Goal: Complete application form

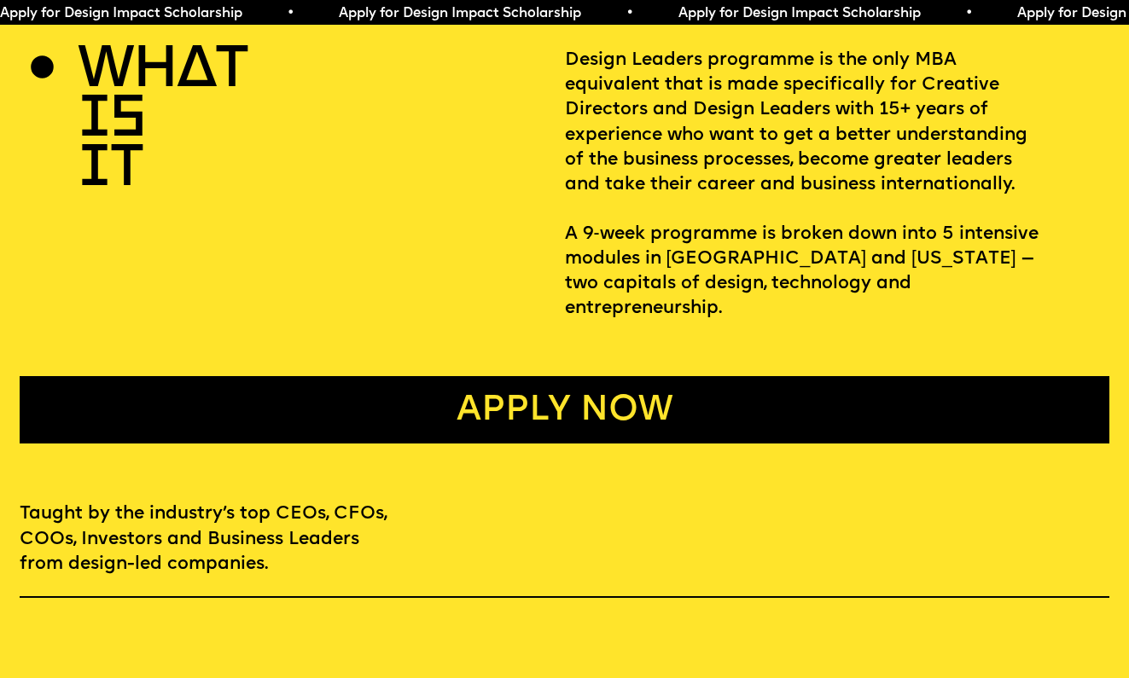
scroll to position [637, 0]
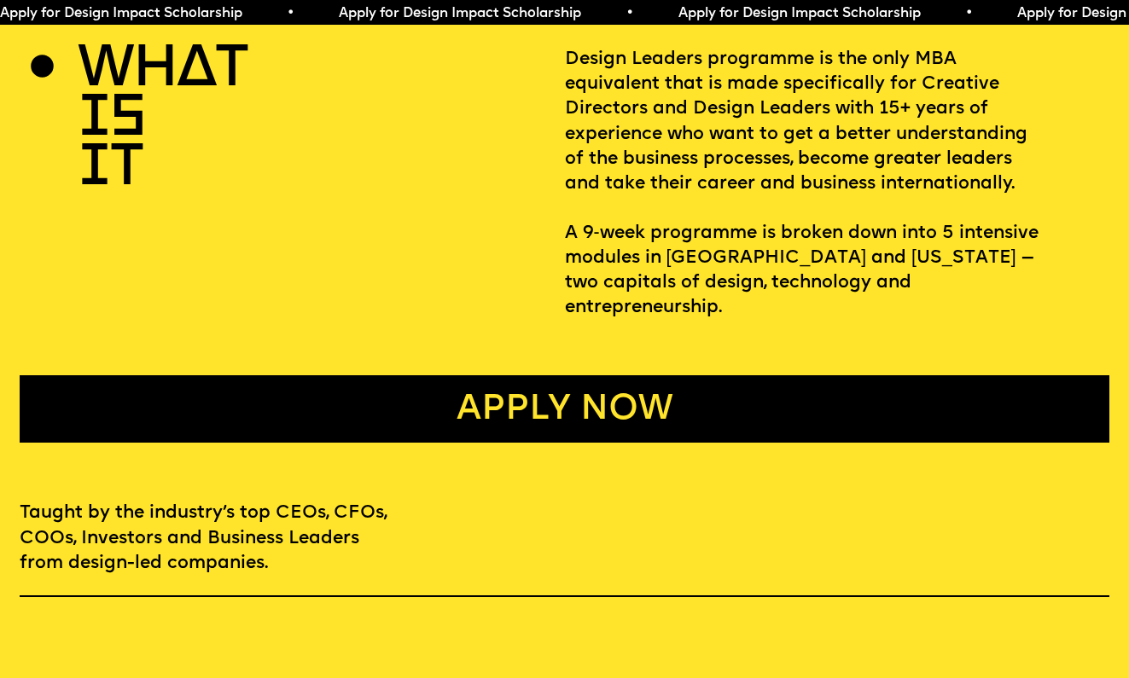
click at [570, 376] on link "Apply now" at bounding box center [565, 409] width 1090 height 67
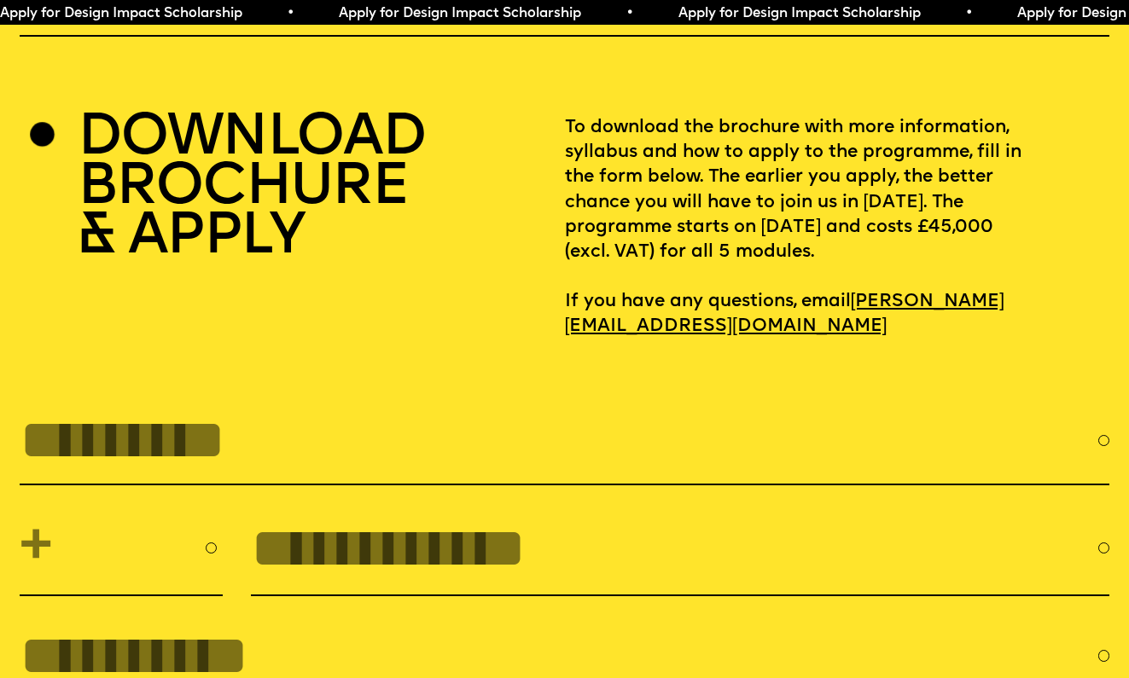
scroll to position [4903, 0]
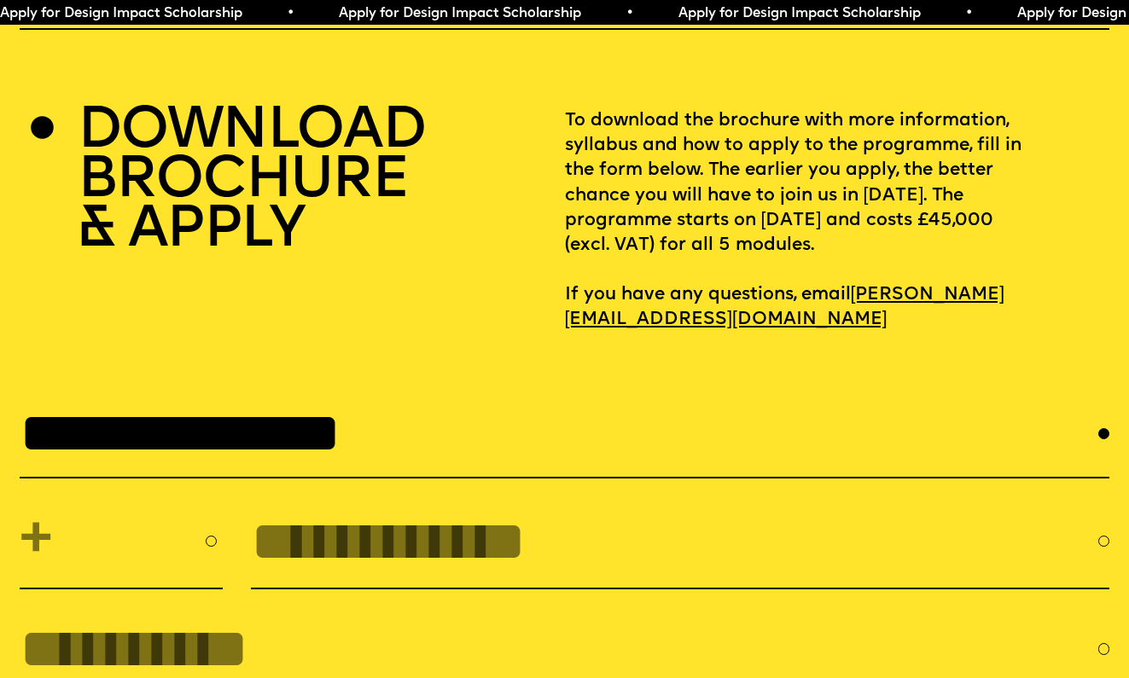
type input "**********"
select select "**"
click at [317, 510] on input "tel" at bounding box center [674, 541] width 847 height 63
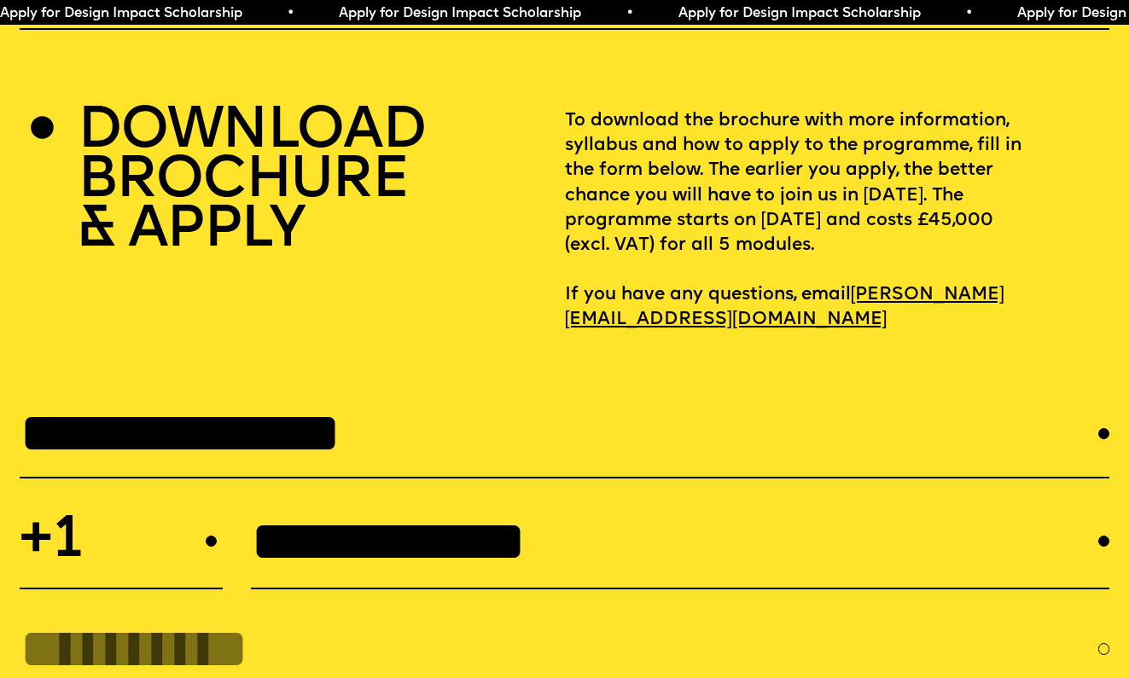
type input "**********"
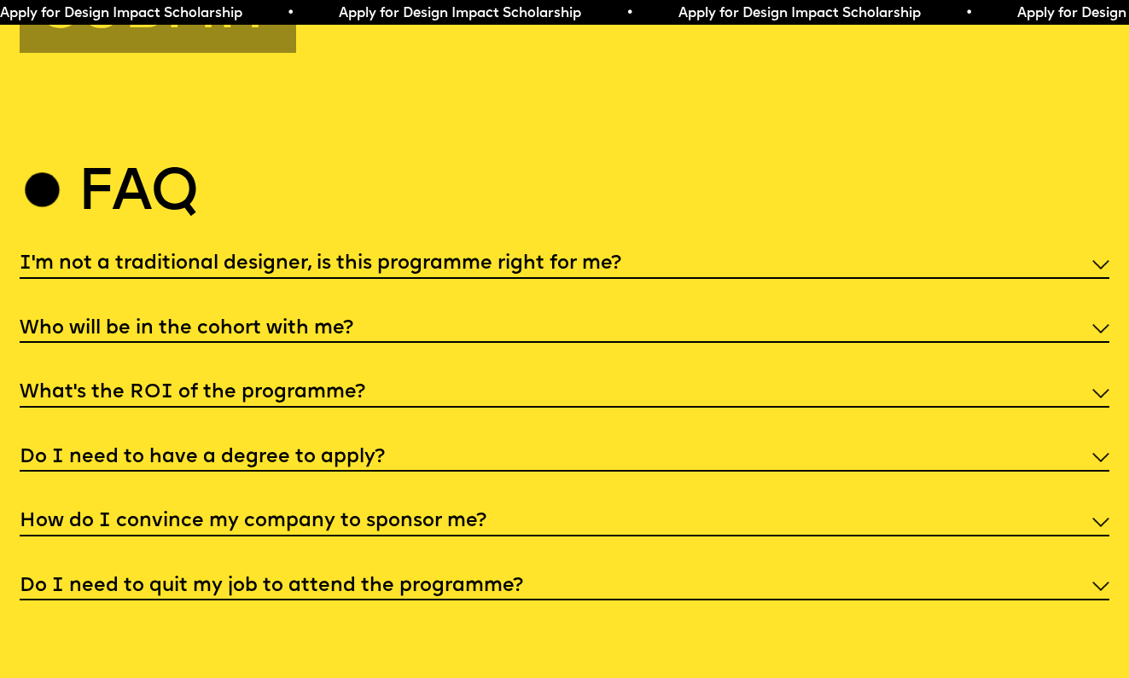
scroll to position [5789, 0]
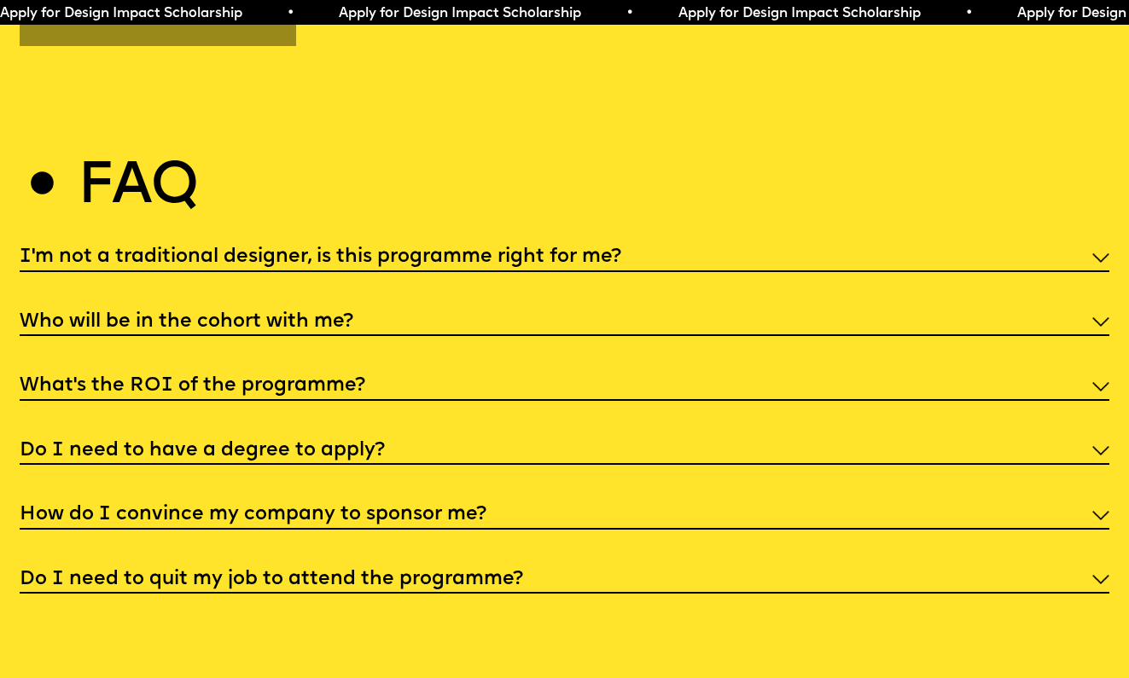
type input "**********"
click at [202, 314] on h5 "Who will be in the cohort with me?" at bounding box center [187, 322] width 334 height 17
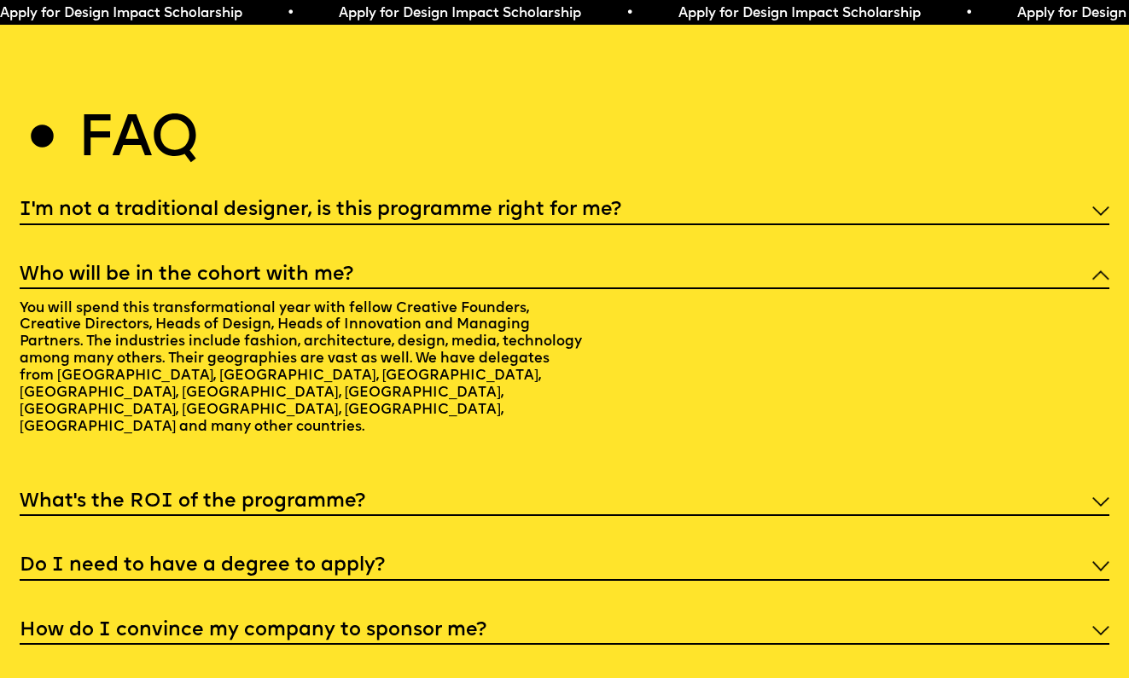
scroll to position [5848, 0]
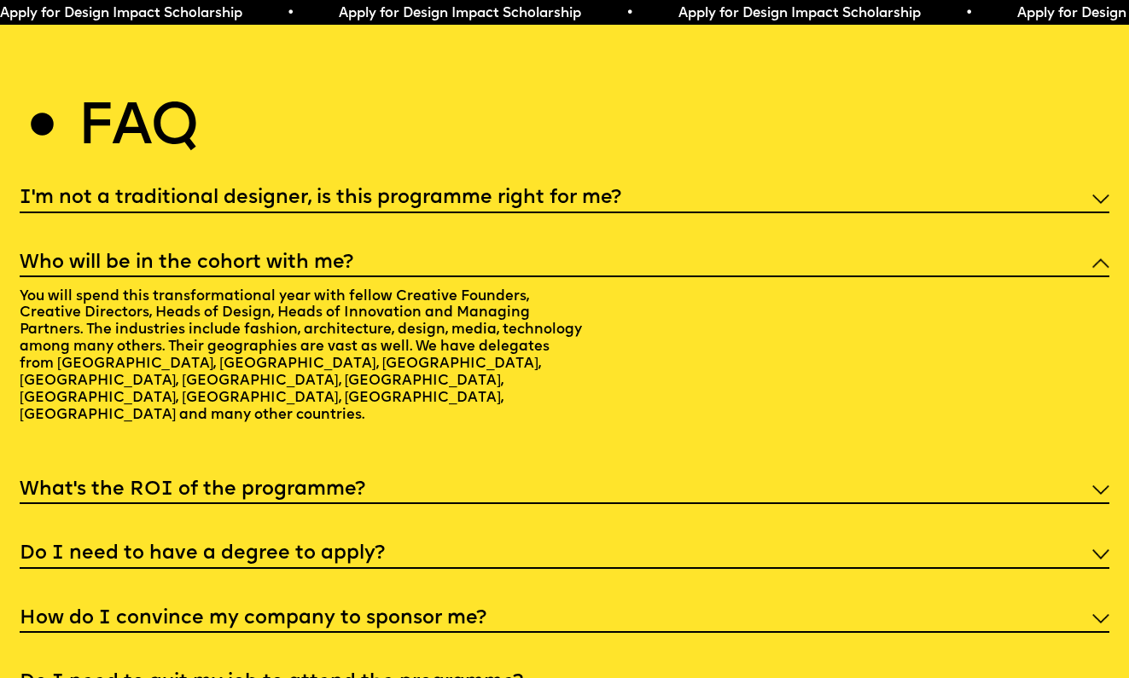
click at [241, 482] on h5 "What’s the ROI of the programme?" at bounding box center [193, 490] width 346 height 17
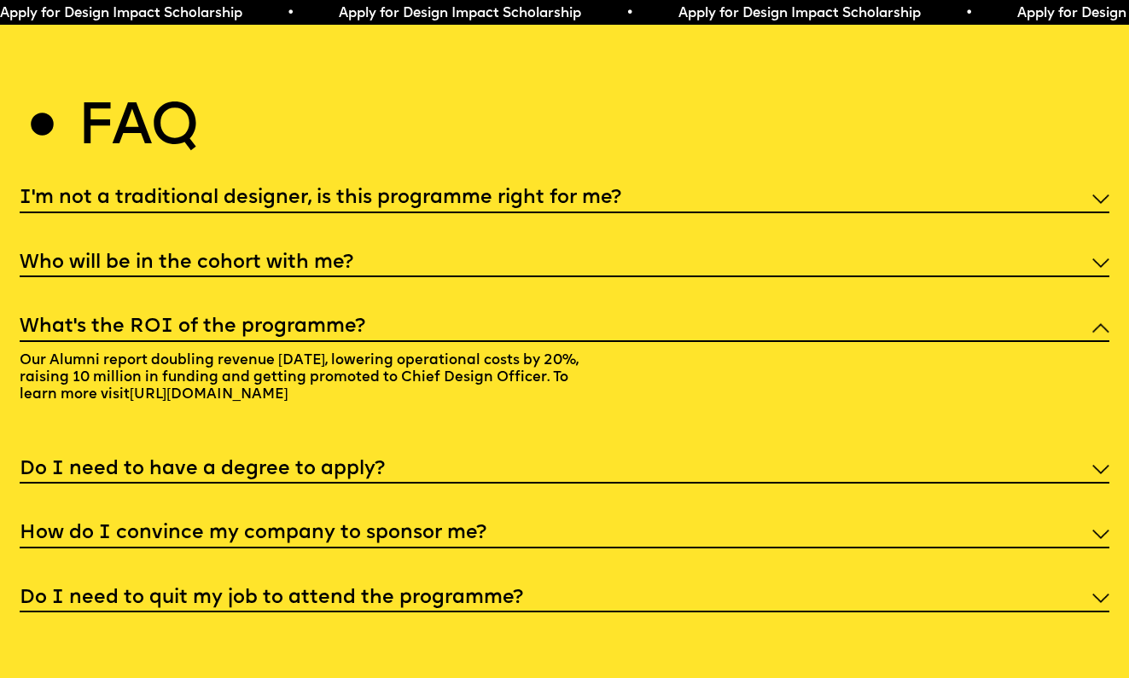
scroll to position [5866, 0]
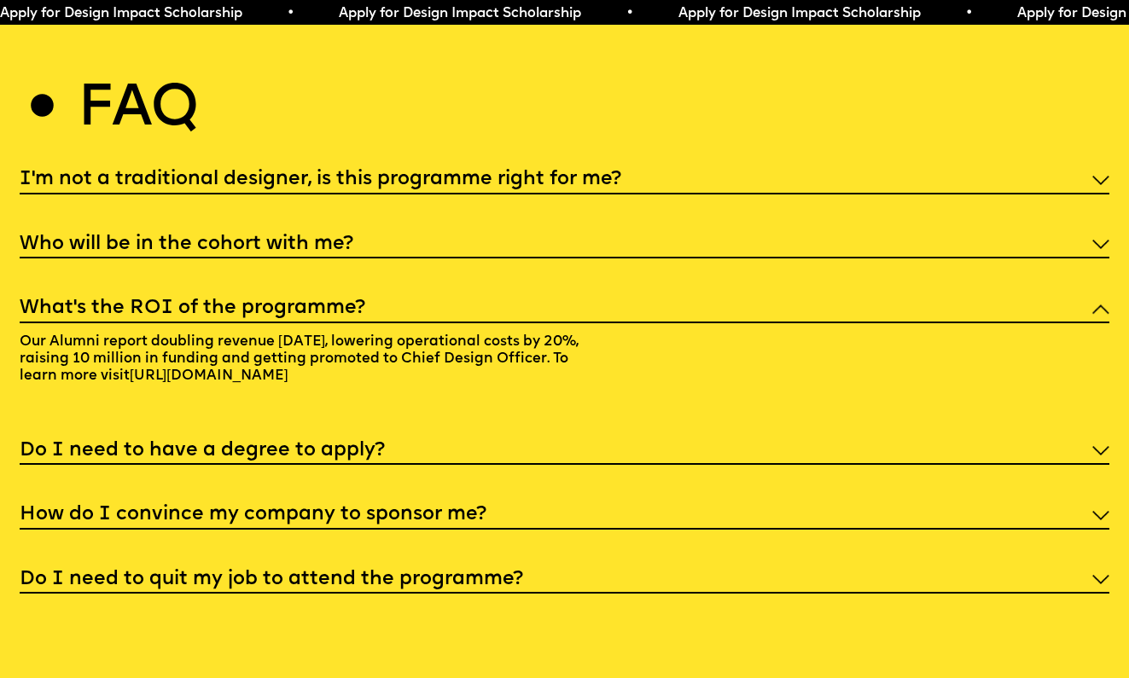
click at [256, 443] on h5 "Do I need to have a degree to apply?" at bounding box center [202, 451] width 365 height 17
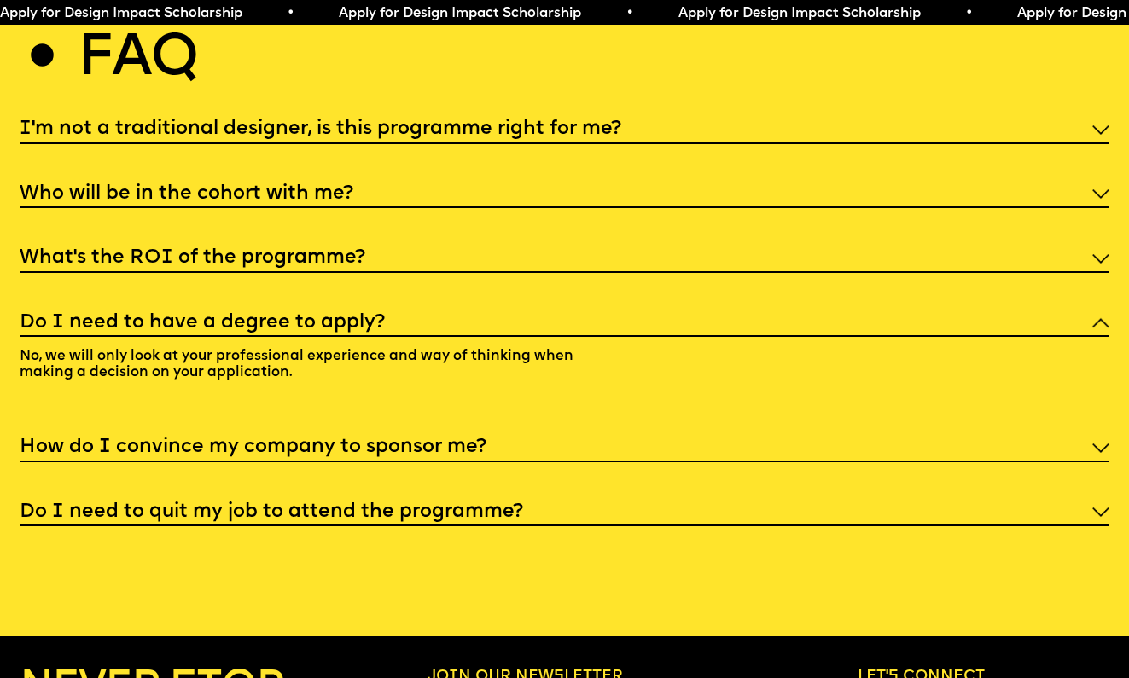
scroll to position [5918, 0]
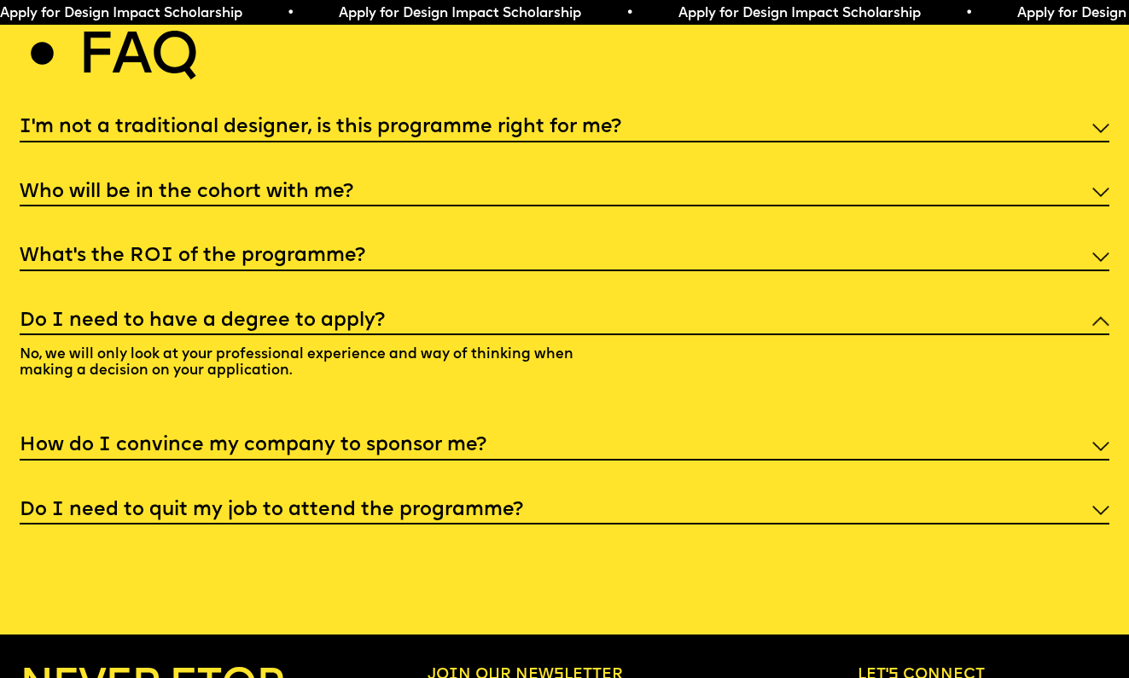
click at [265, 438] on h5 "How do I convince my company to sponsor me?" at bounding box center [253, 446] width 467 height 17
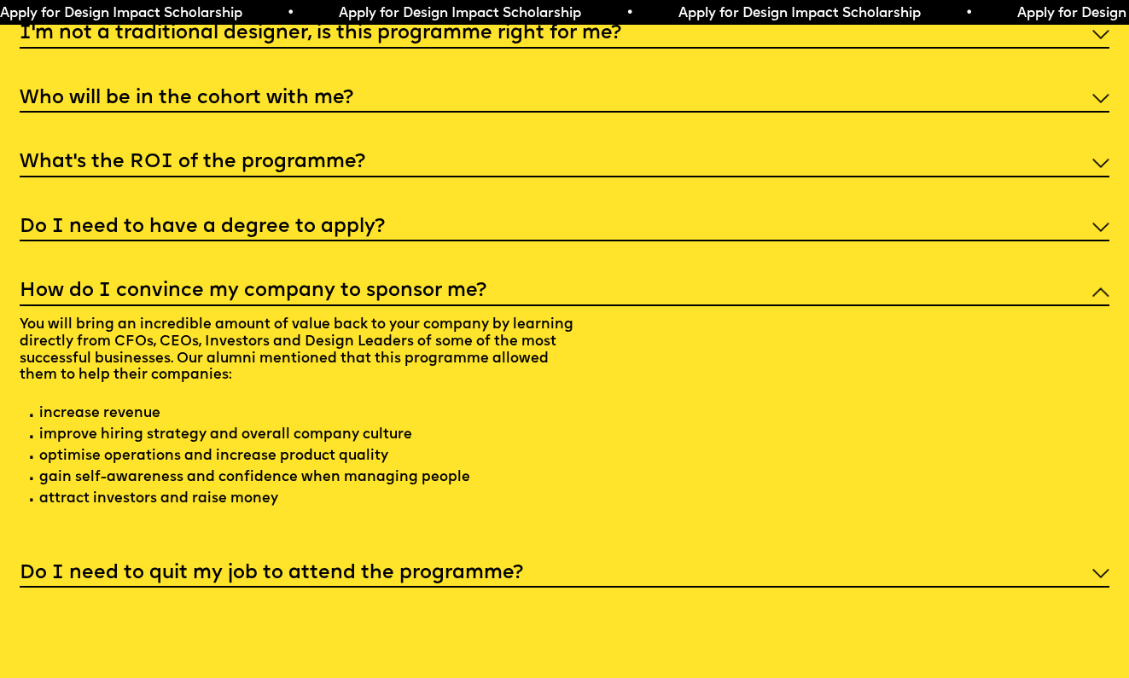
scroll to position [6016, 0]
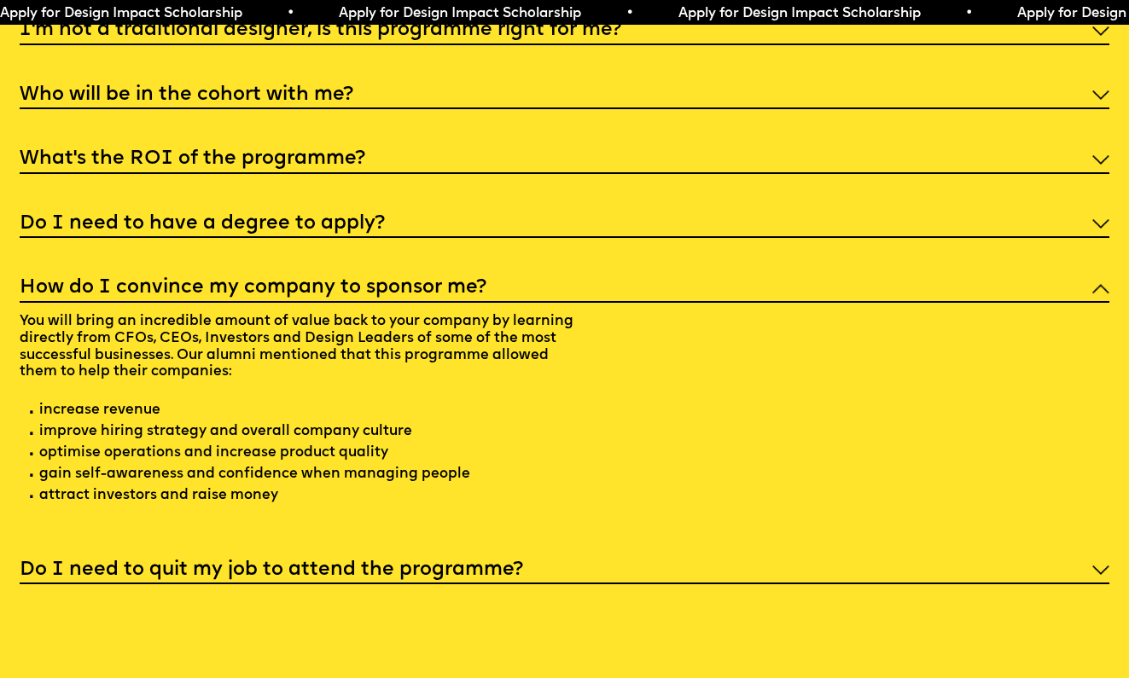
click at [273, 562] on h5 "Do I need to quit my job to attend the programme?" at bounding box center [272, 570] width 504 height 17
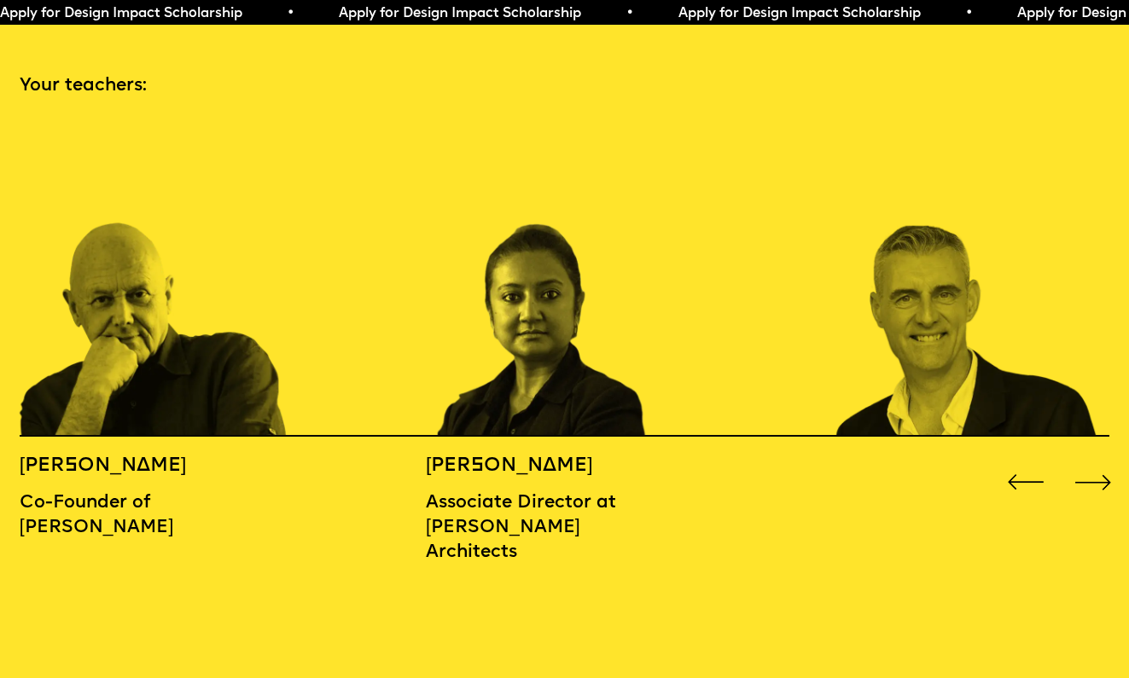
scroll to position [1768, 0]
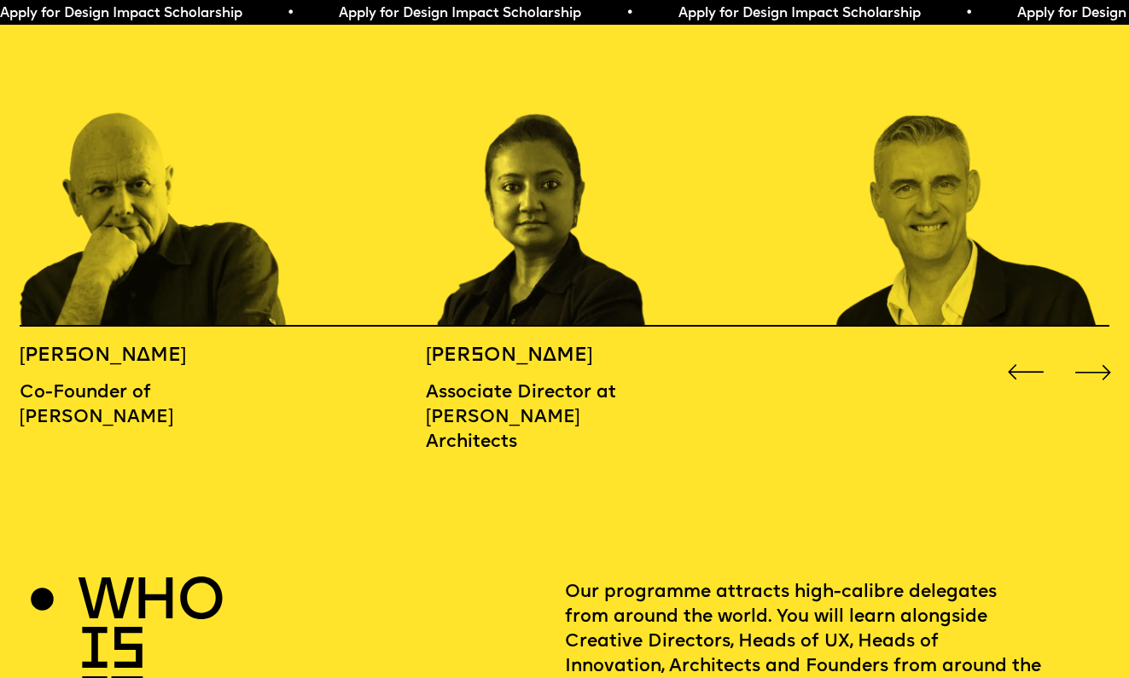
click at [1098, 350] on div "Next slide" at bounding box center [1093, 372] width 45 height 45
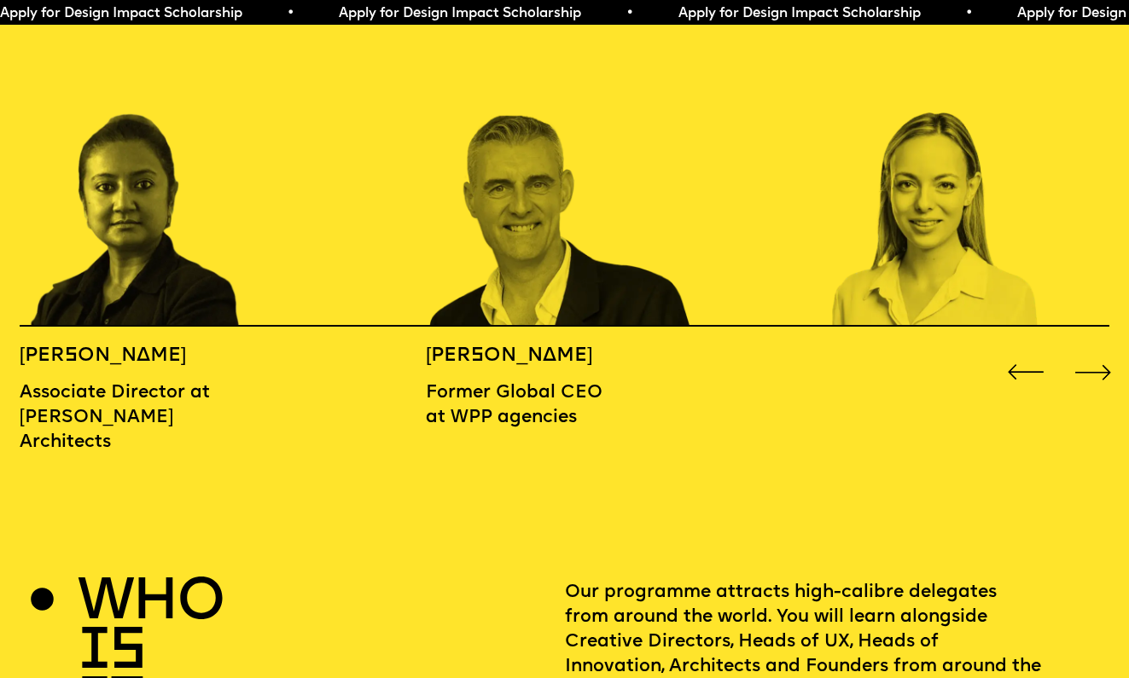
click at [1098, 350] on div "Next slide" at bounding box center [1093, 372] width 45 height 45
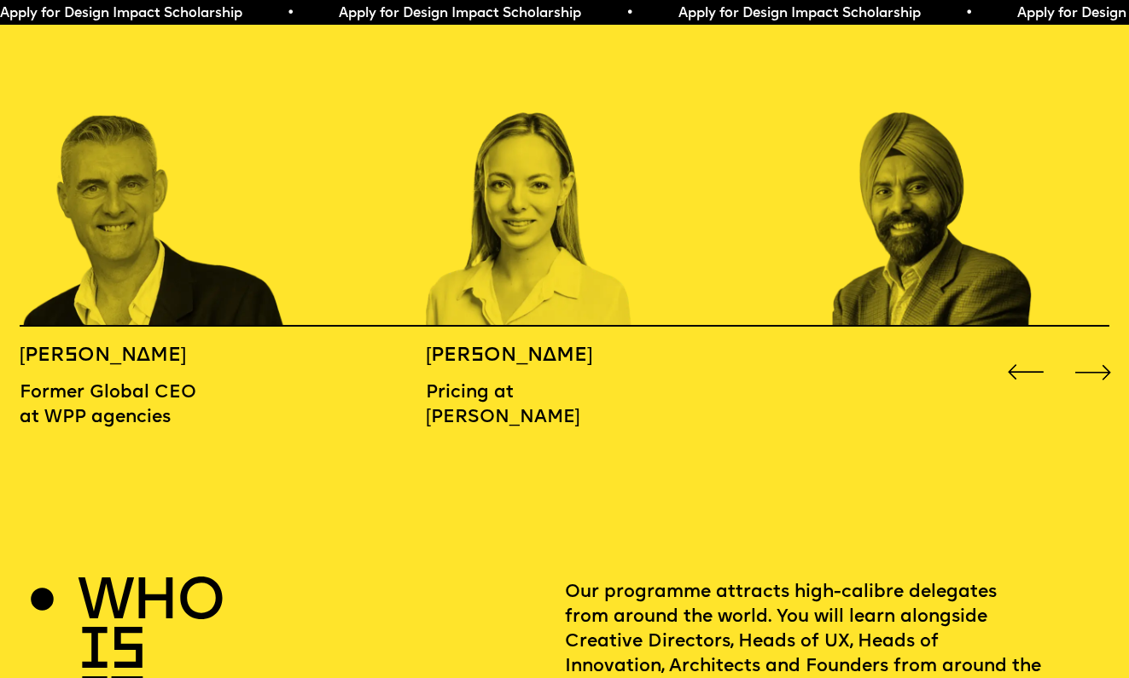
click at [1098, 350] on div "Next slide" at bounding box center [1093, 372] width 45 height 45
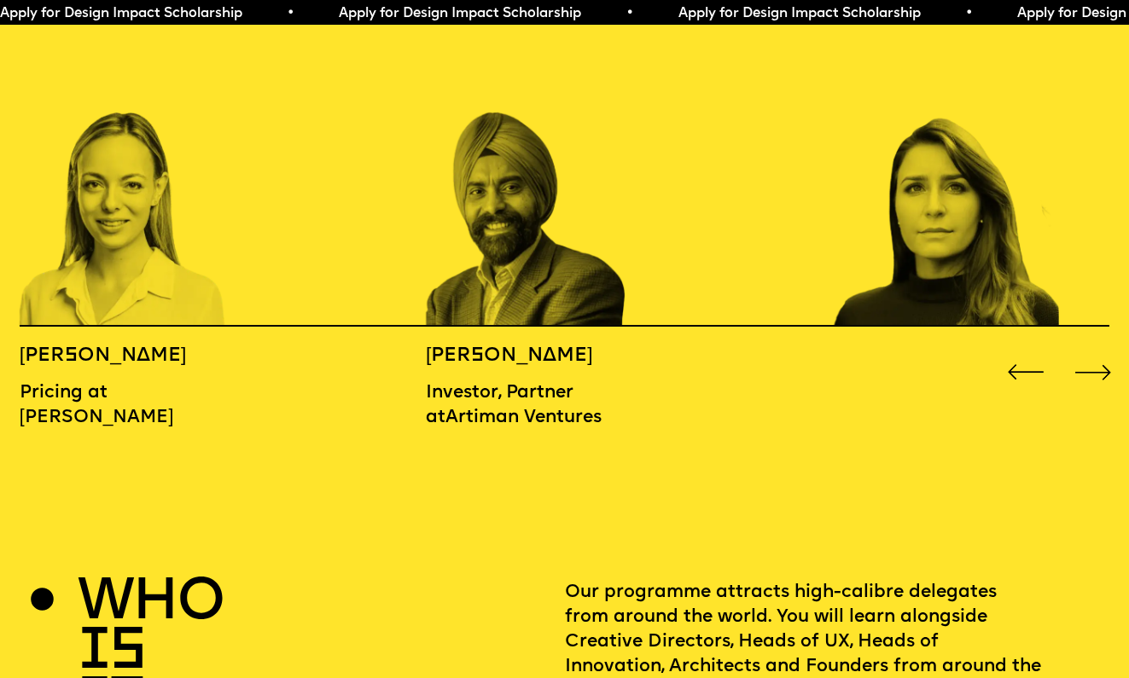
click at [1098, 350] on div "Next slide" at bounding box center [1093, 372] width 45 height 45
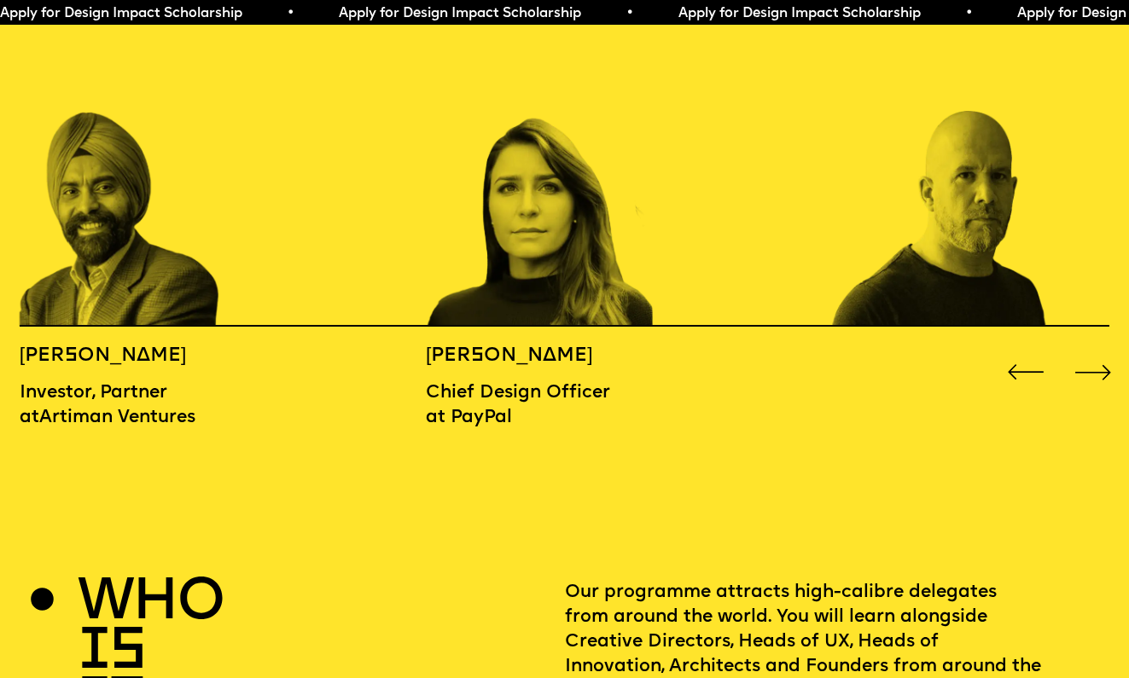
click at [1098, 350] on div "Next slide" at bounding box center [1093, 372] width 45 height 45
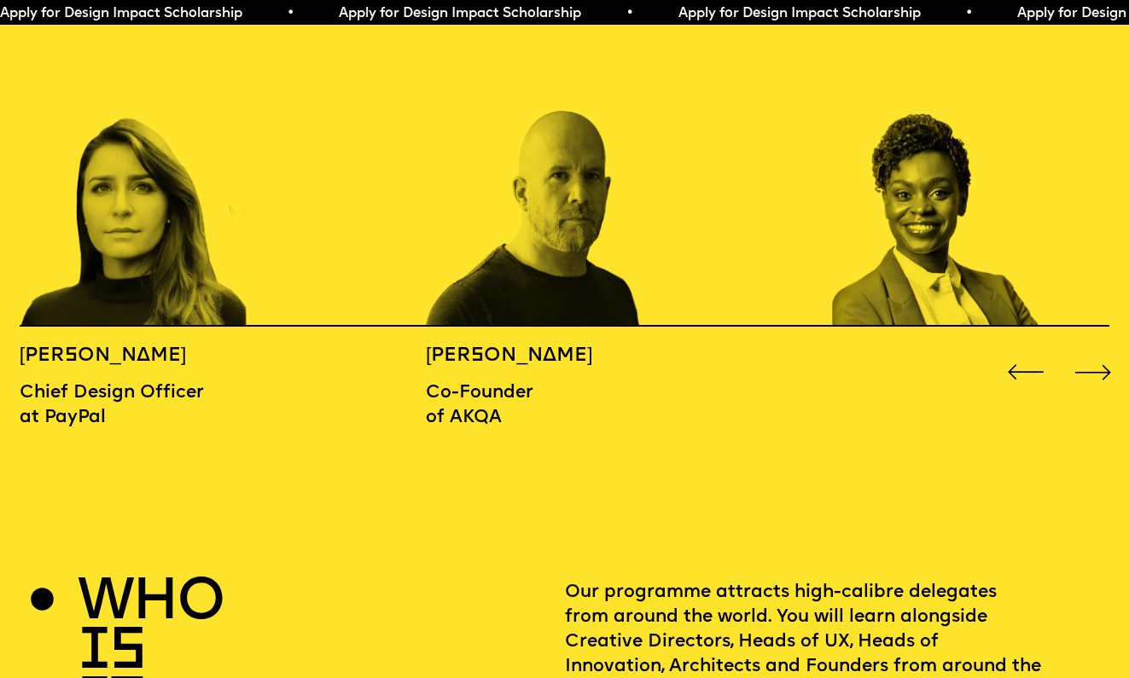
click at [1098, 350] on div "Next slide" at bounding box center [1093, 372] width 45 height 45
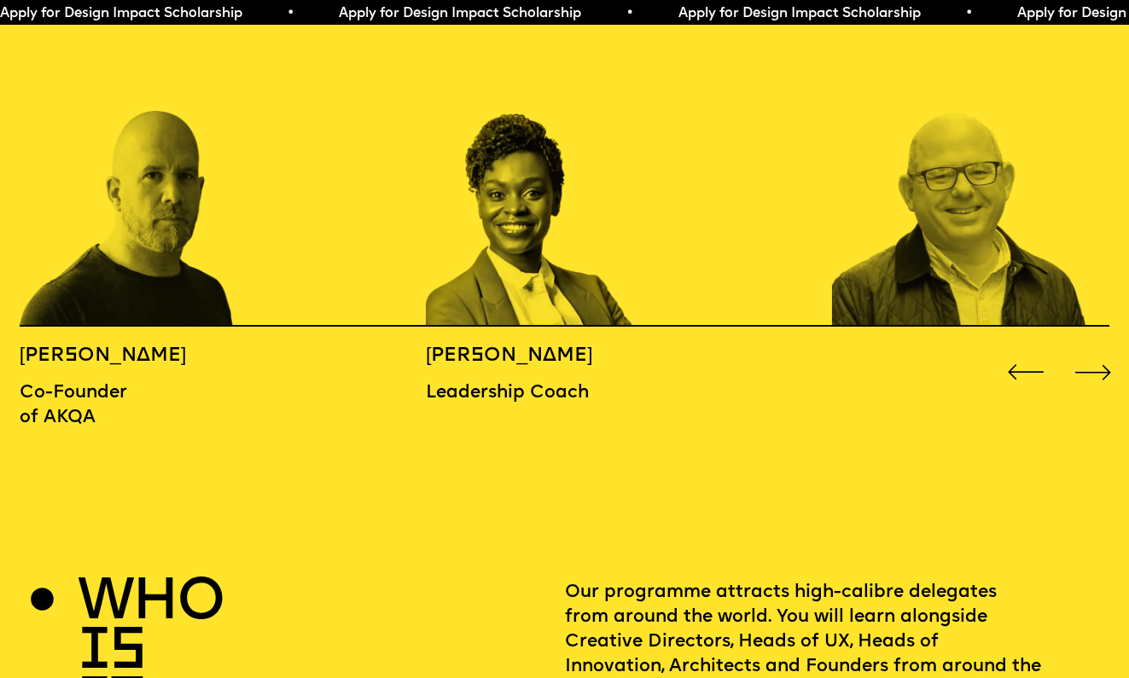
click at [1098, 350] on div "Next slide" at bounding box center [1093, 372] width 45 height 45
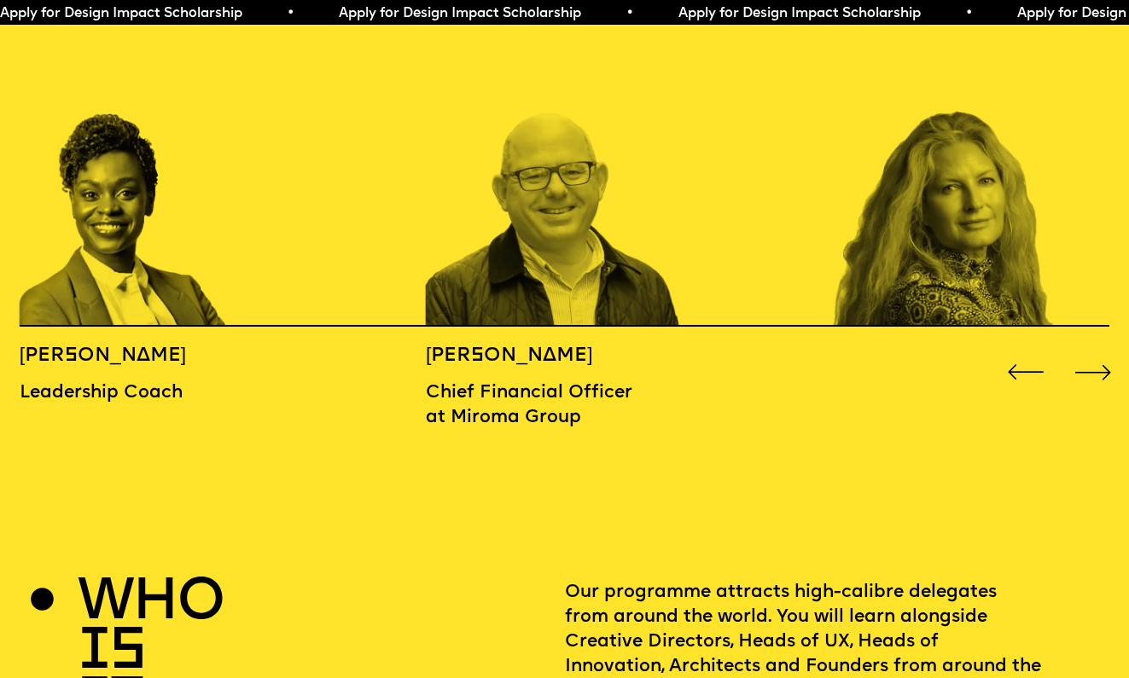
click at [1098, 350] on div "Next slide" at bounding box center [1093, 372] width 45 height 45
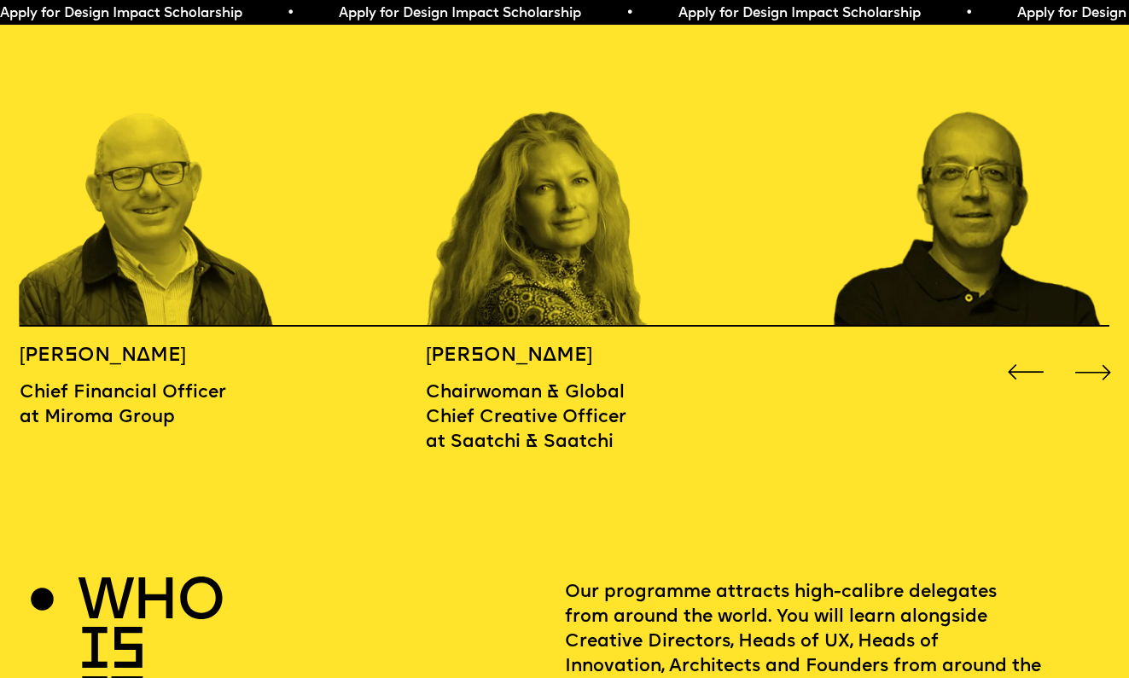
click at [1098, 350] on div "Next slide" at bounding box center [1093, 372] width 45 height 45
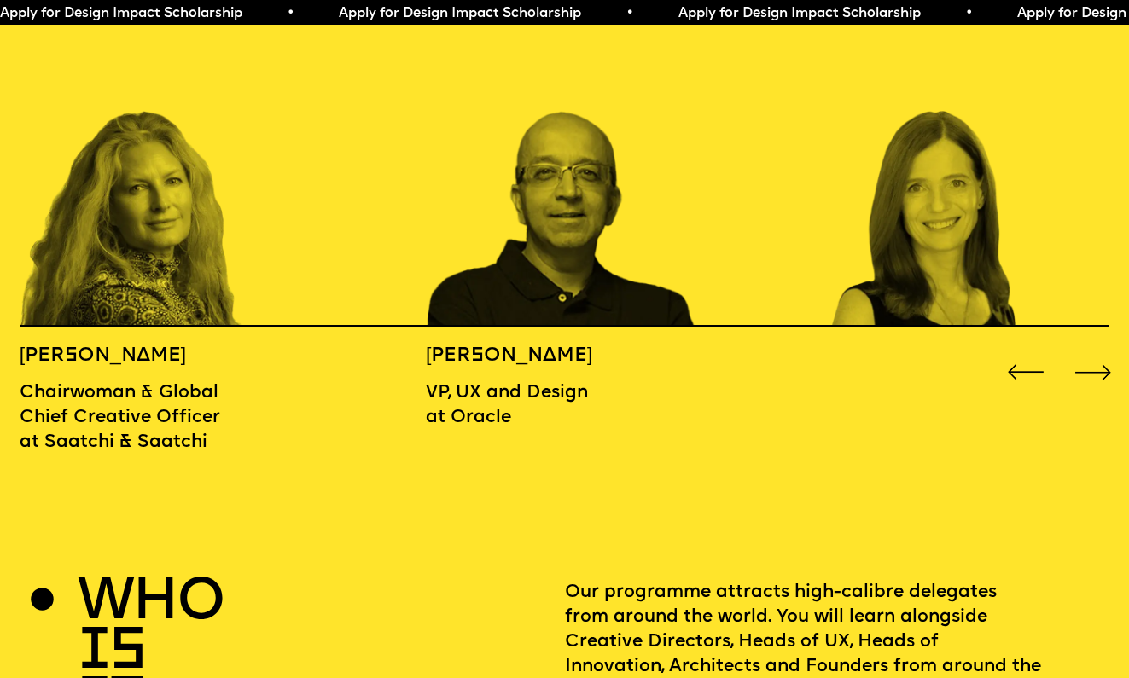
click at [1098, 350] on div "Next slide" at bounding box center [1093, 372] width 45 height 45
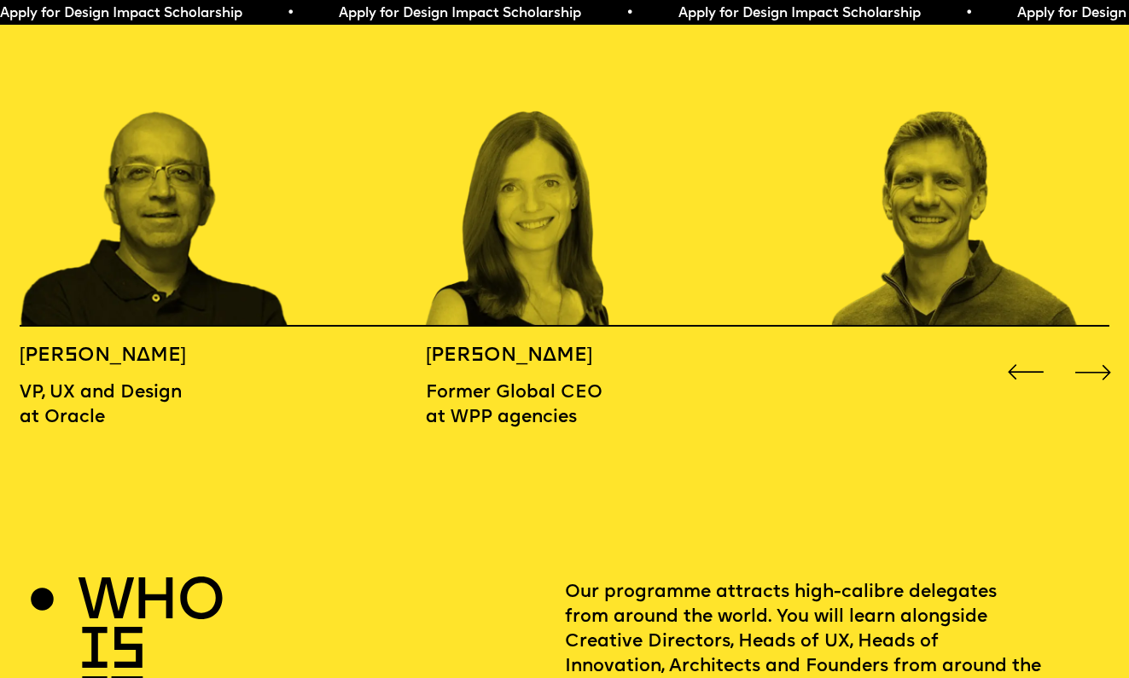
click at [1098, 350] on div "Next slide" at bounding box center [1093, 372] width 45 height 45
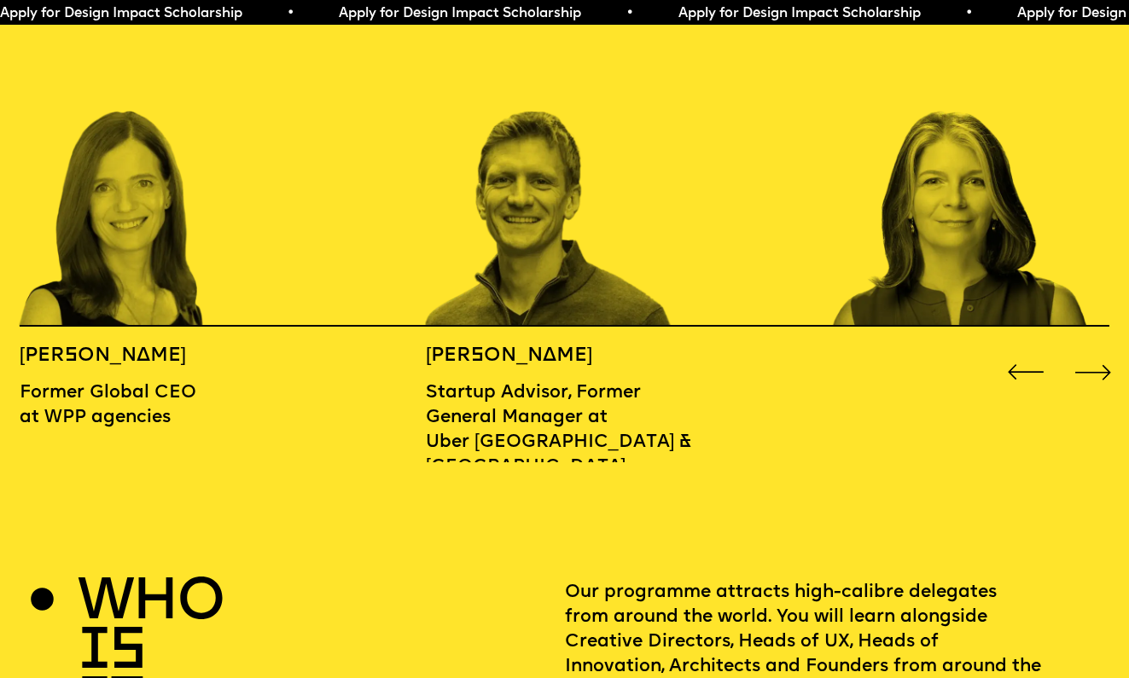
click at [1098, 350] on div "Next slide" at bounding box center [1093, 372] width 45 height 45
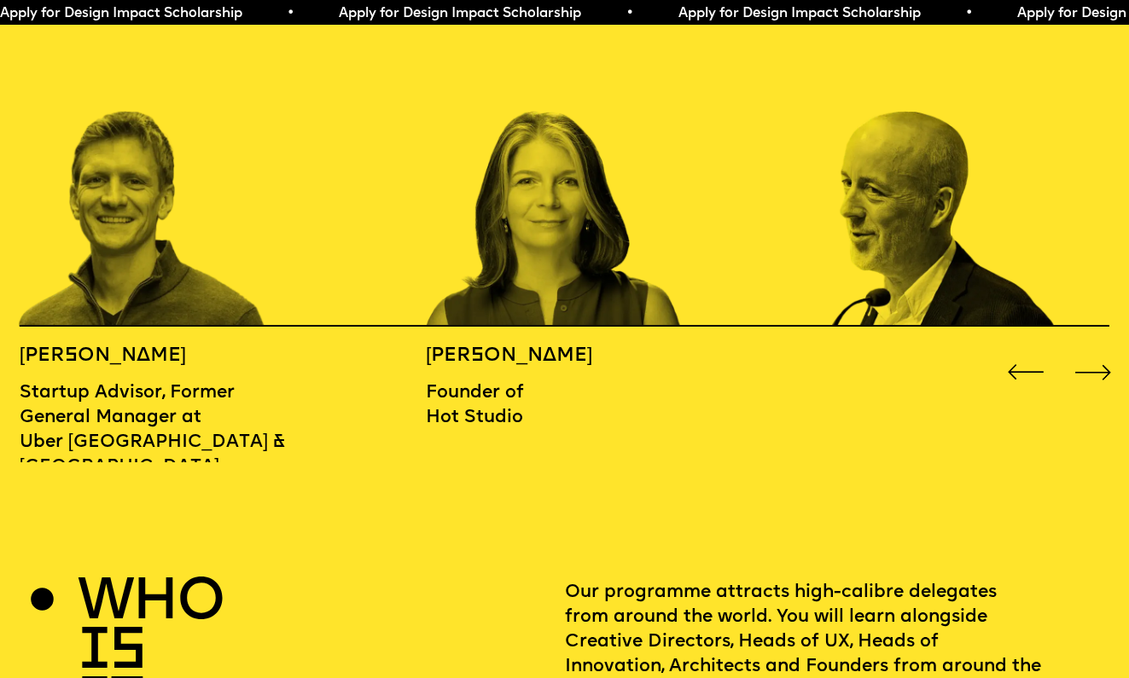
click at [1098, 350] on div "Next slide" at bounding box center [1093, 372] width 45 height 45
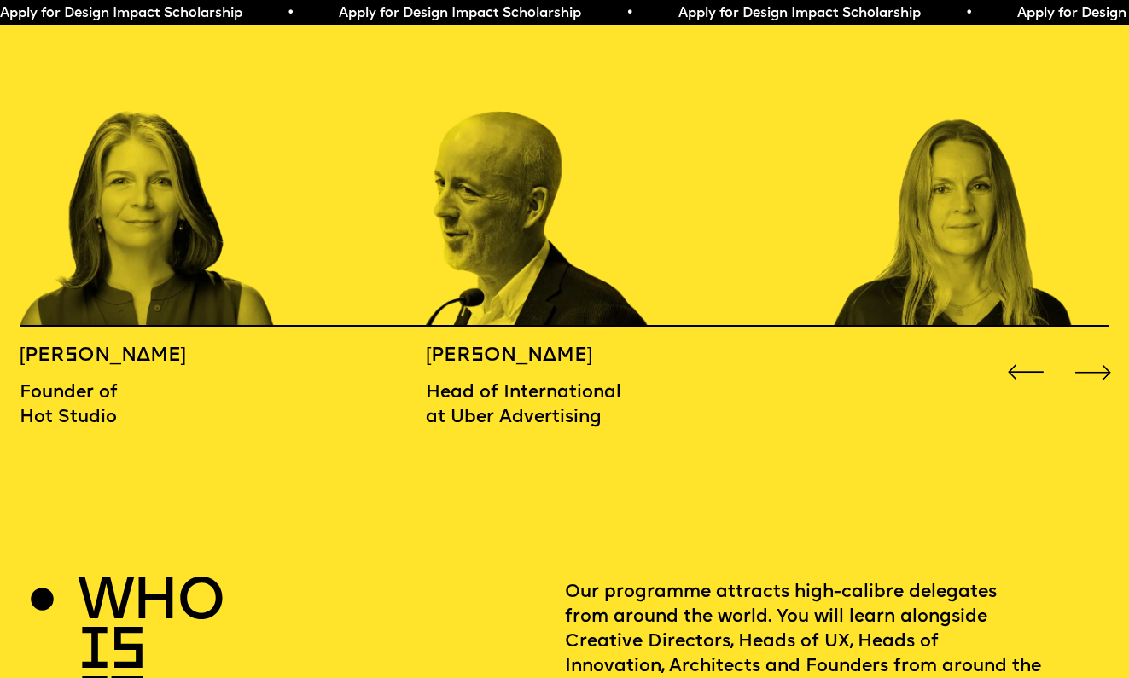
click at [1098, 350] on div "Next slide" at bounding box center [1093, 372] width 45 height 45
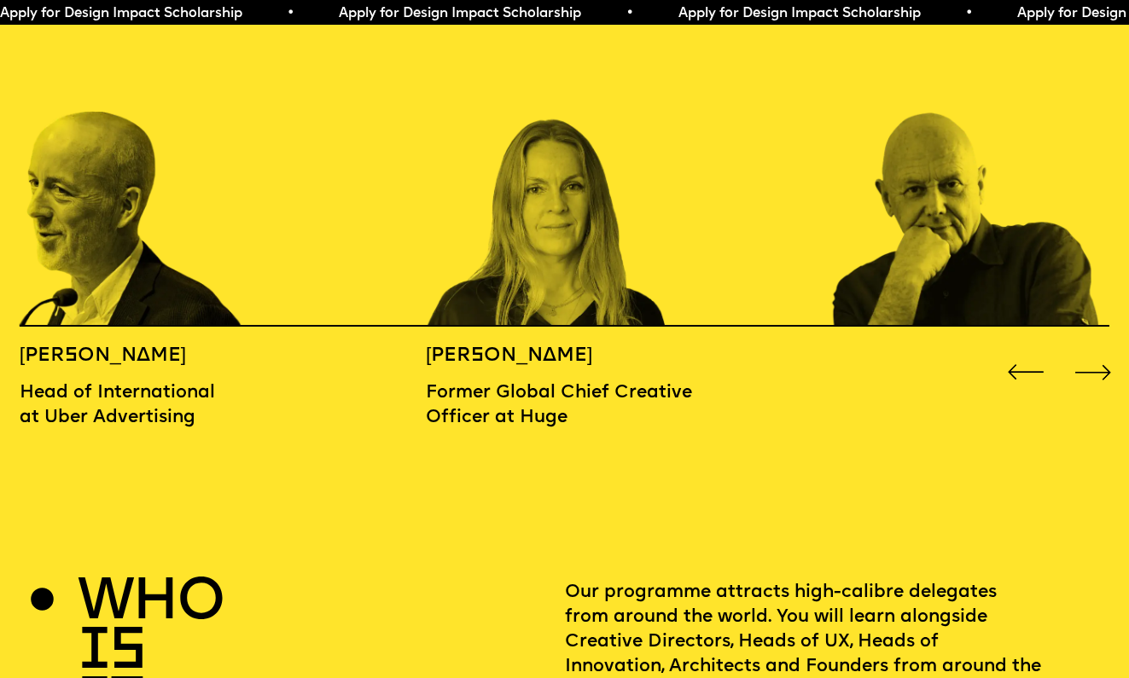
click at [1098, 350] on div "Next slide" at bounding box center [1093, 372] width 45 height 45
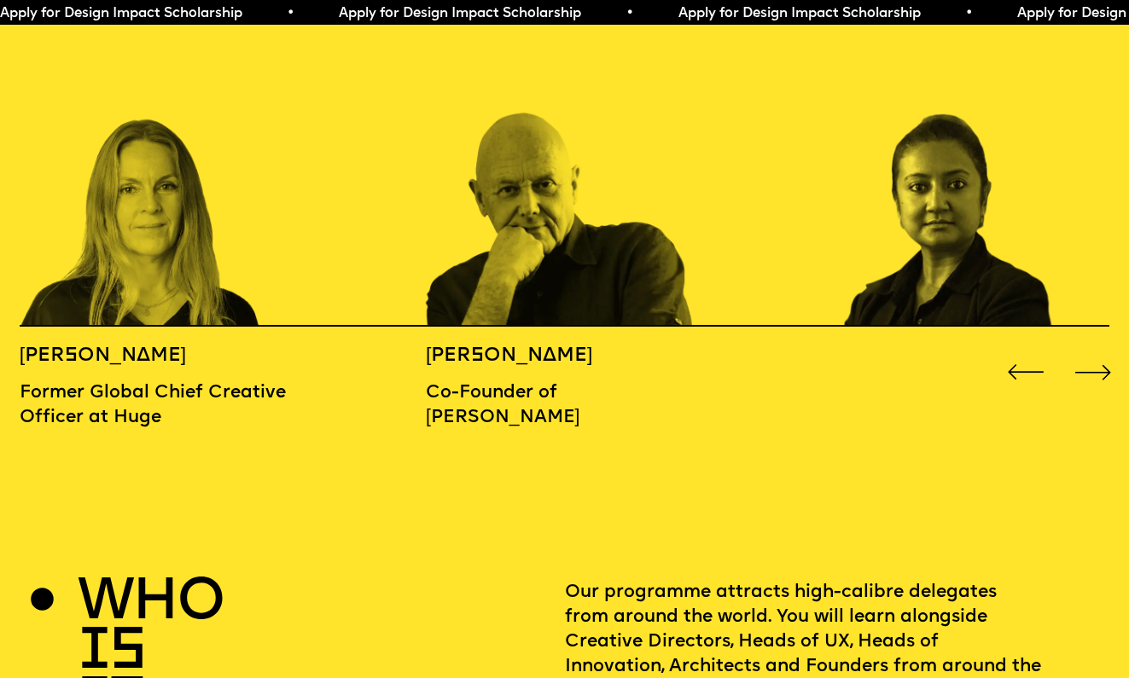
click at [1098, 350] on div "Next slide" at bounding box center [1093, 372] width 45 height 45
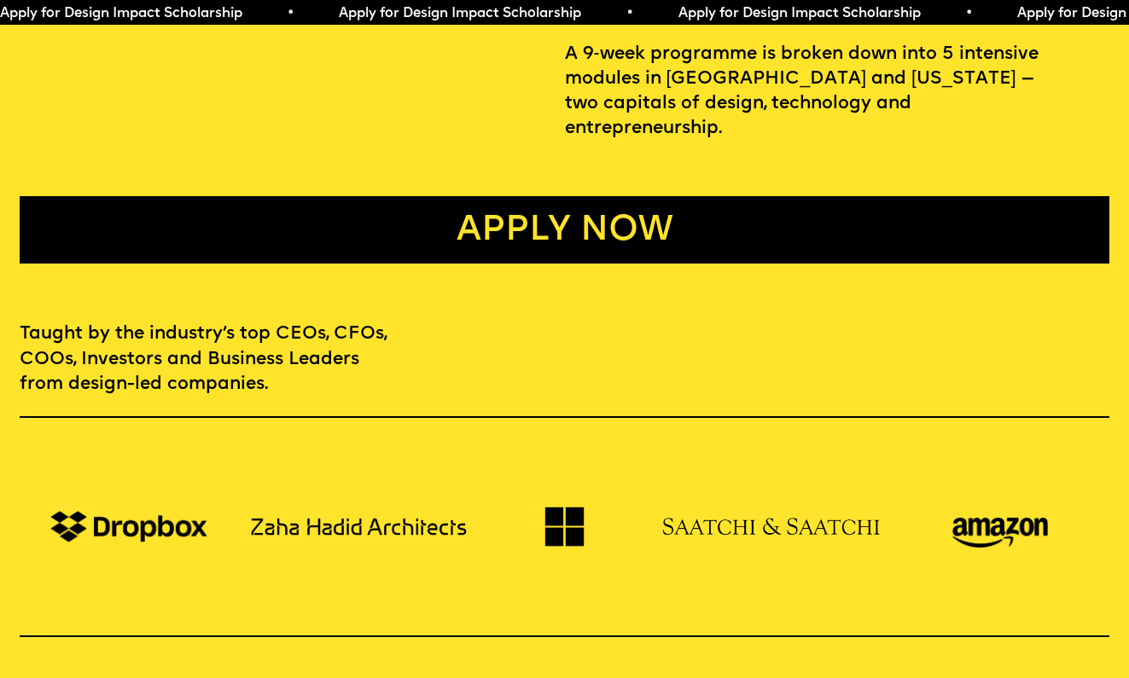
scroll to position [468, 0]
